Goal: Information Seeking & Learning: Check status

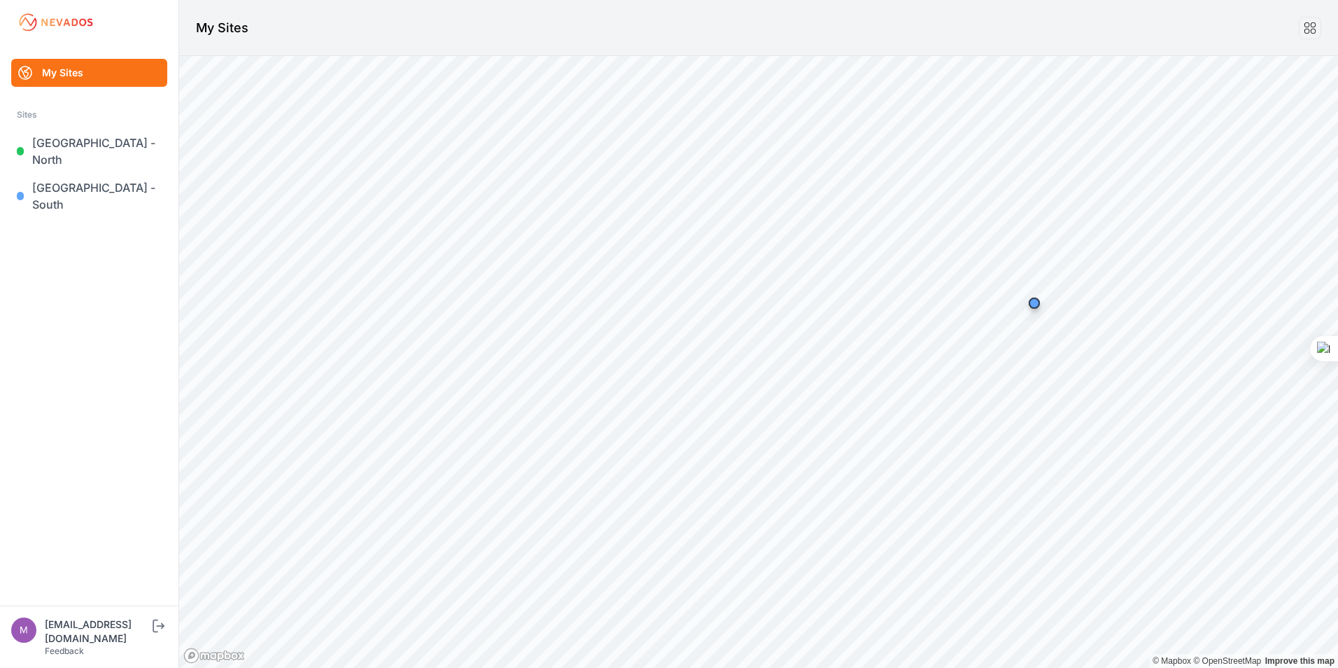
click at [94, 66] on link "My Sites" at bounding box center [89, 73] width 156 height 28
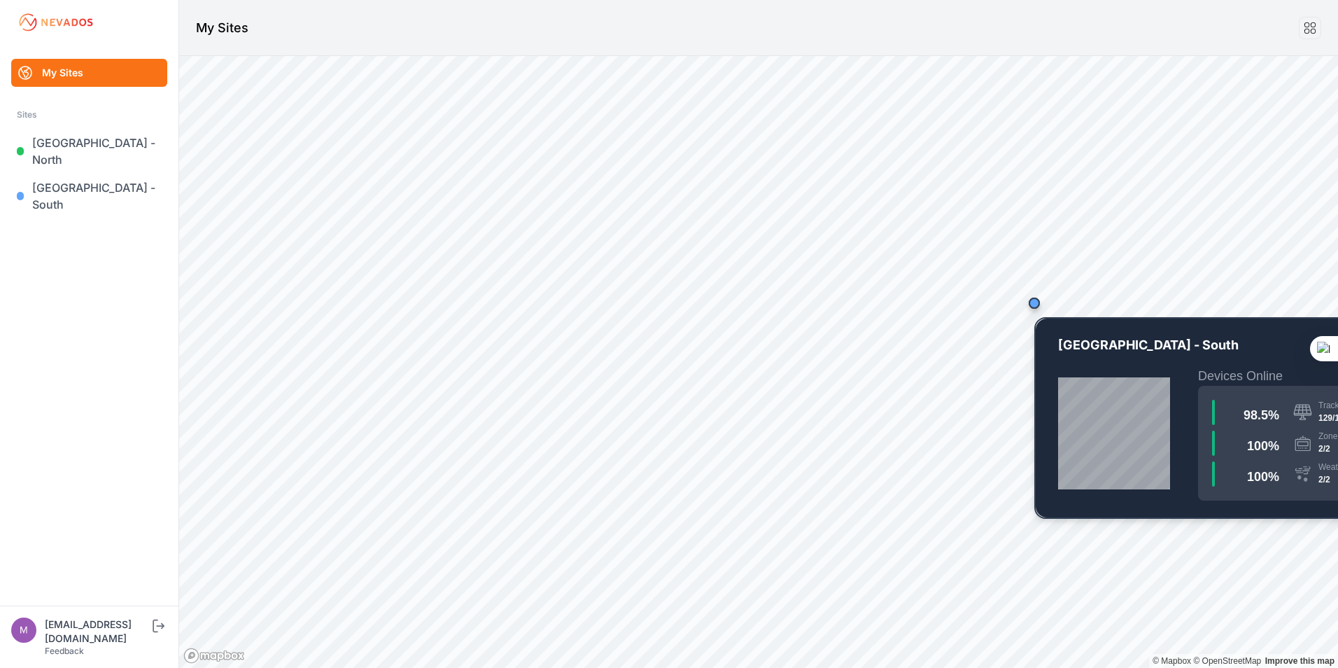
click at [1039, 307] on div "Map marker" at bounding box center [1034, 303] width 28 height 28
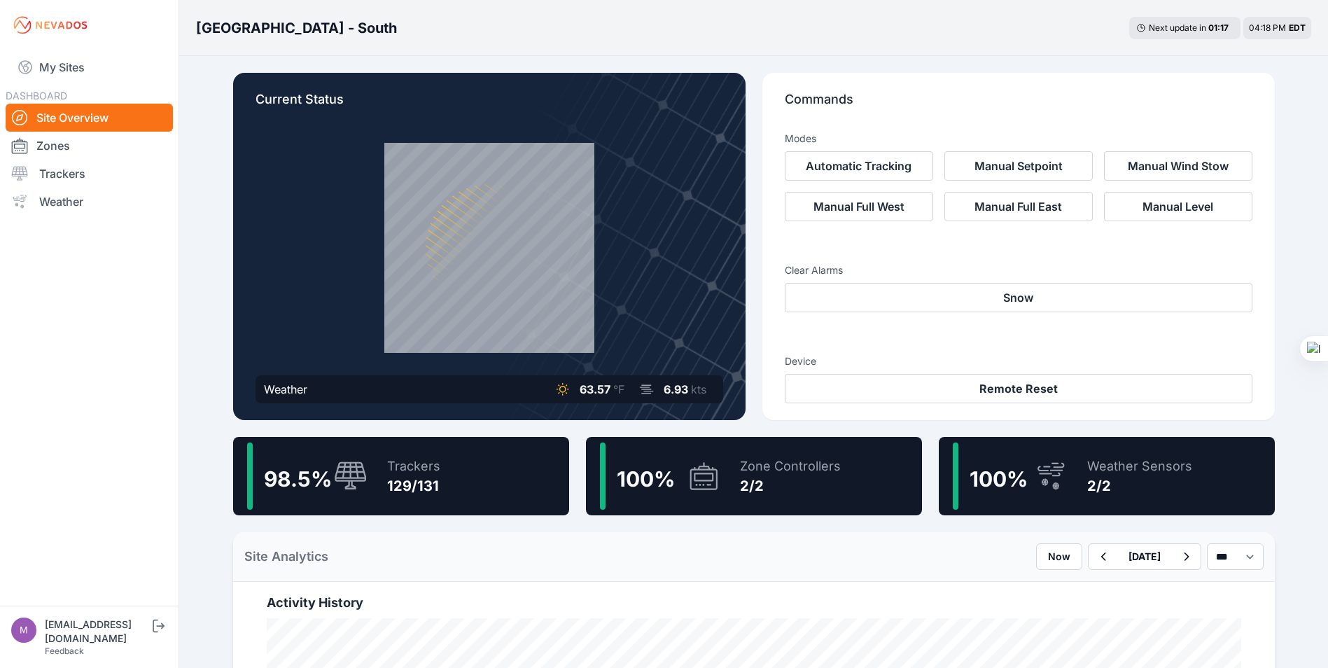
click at [381, 467] on div "Trackers 129/131" at bounding box center [406, 475] width 67 height 67
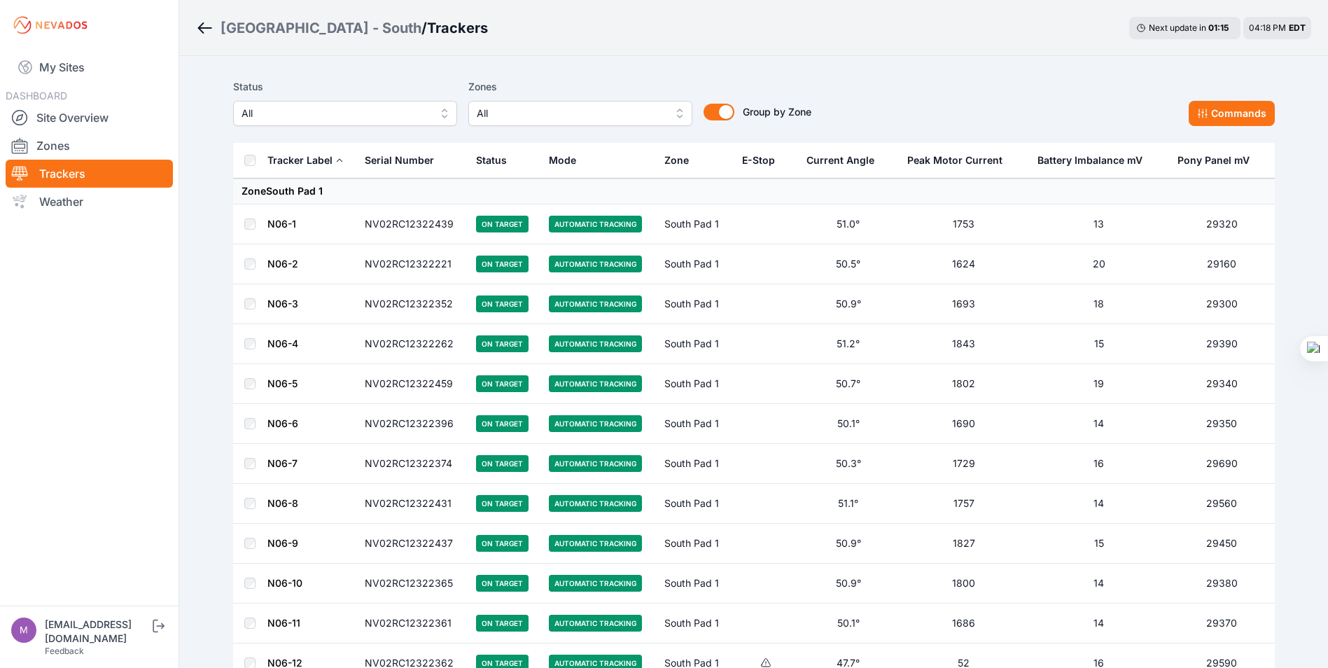
click at [749, 157] on div "E-Stop" at bounding box center [758, 160] width 33 height 14
click at [60, 62] on link "My Sites" at bounding box center [89, 67] width 167 height 34
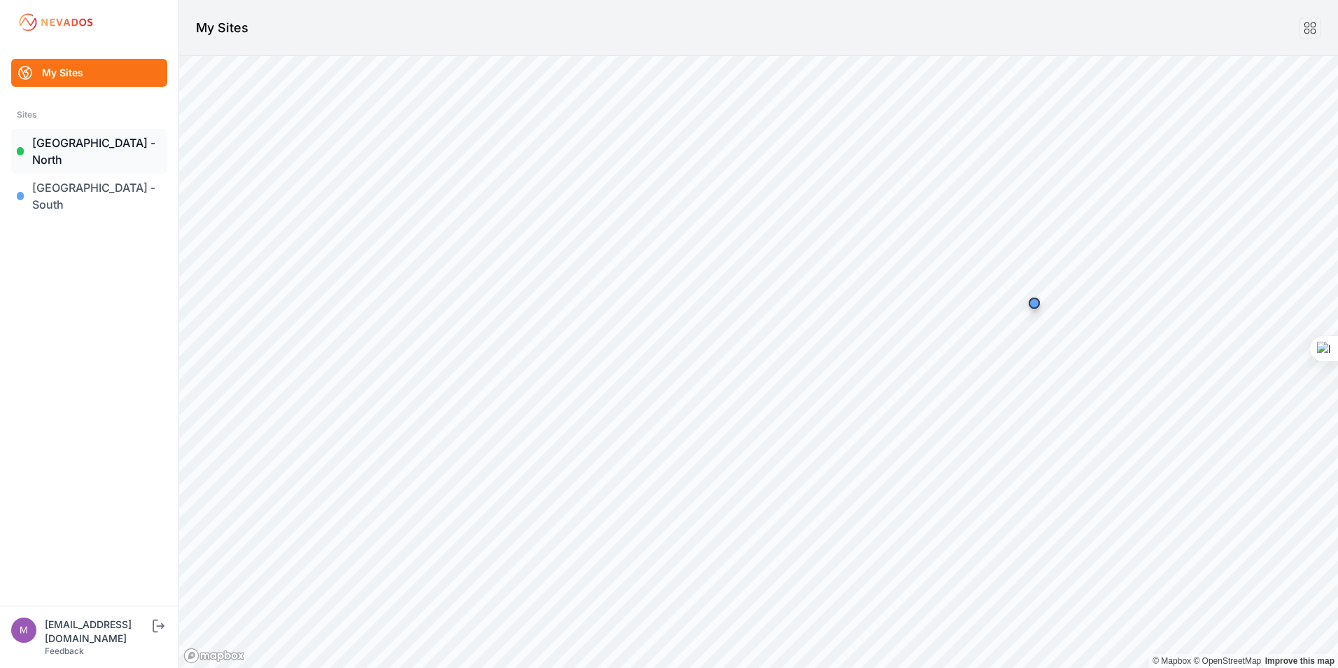
click at [86, 136] on link "[GEOGRAPHIC_DATA] - North" at bounding box center [89, 151] width 156 height 45
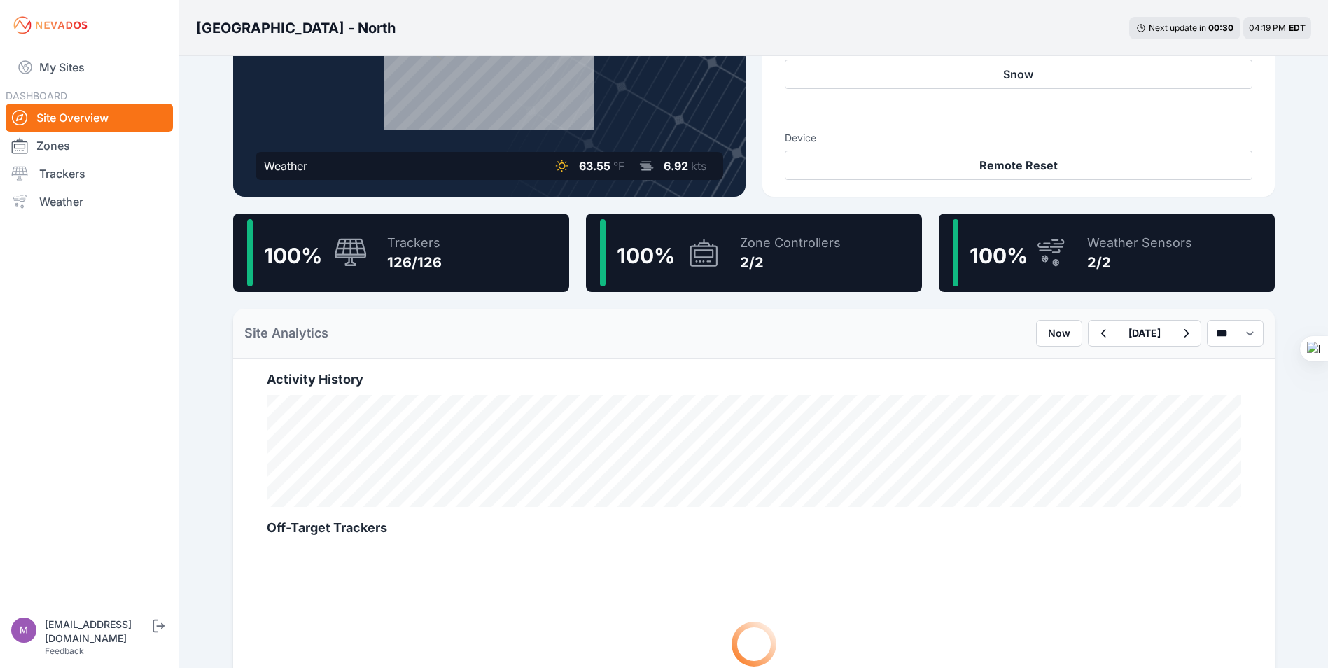
scroll to position [140, 0]
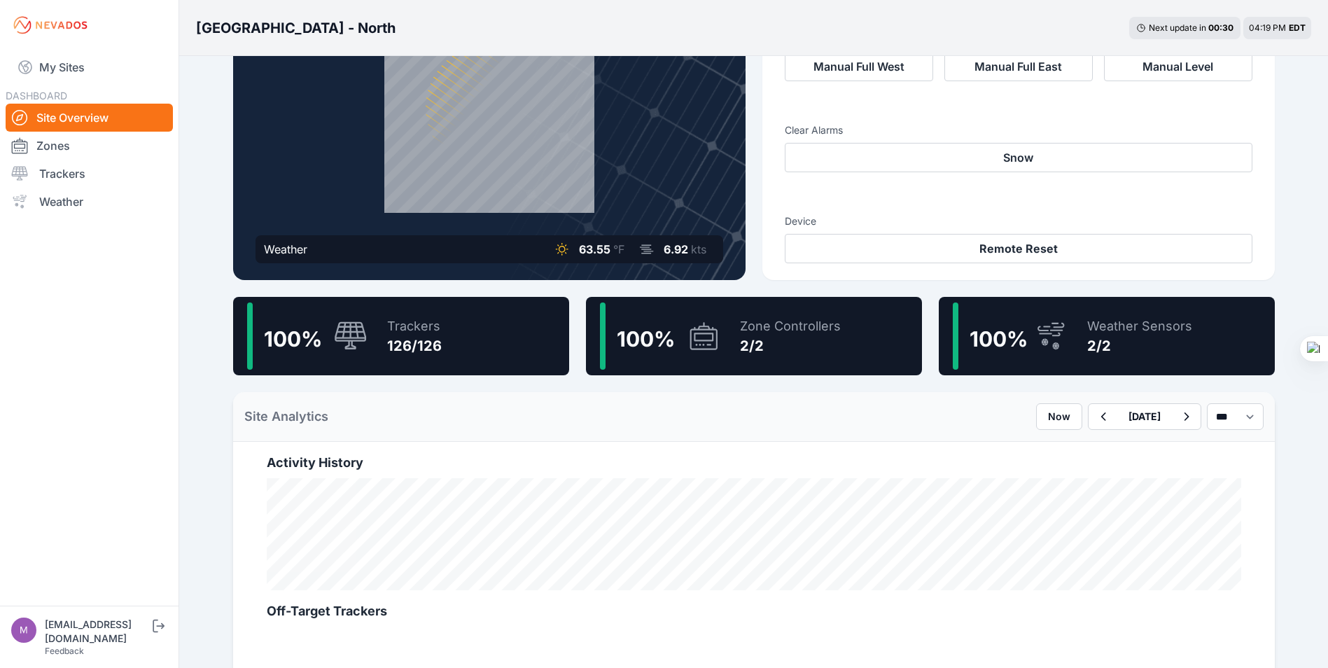
click at [516, 330] on div "100 % Trackers 126/126" at bounding box center [401, 336] width 336 height 78
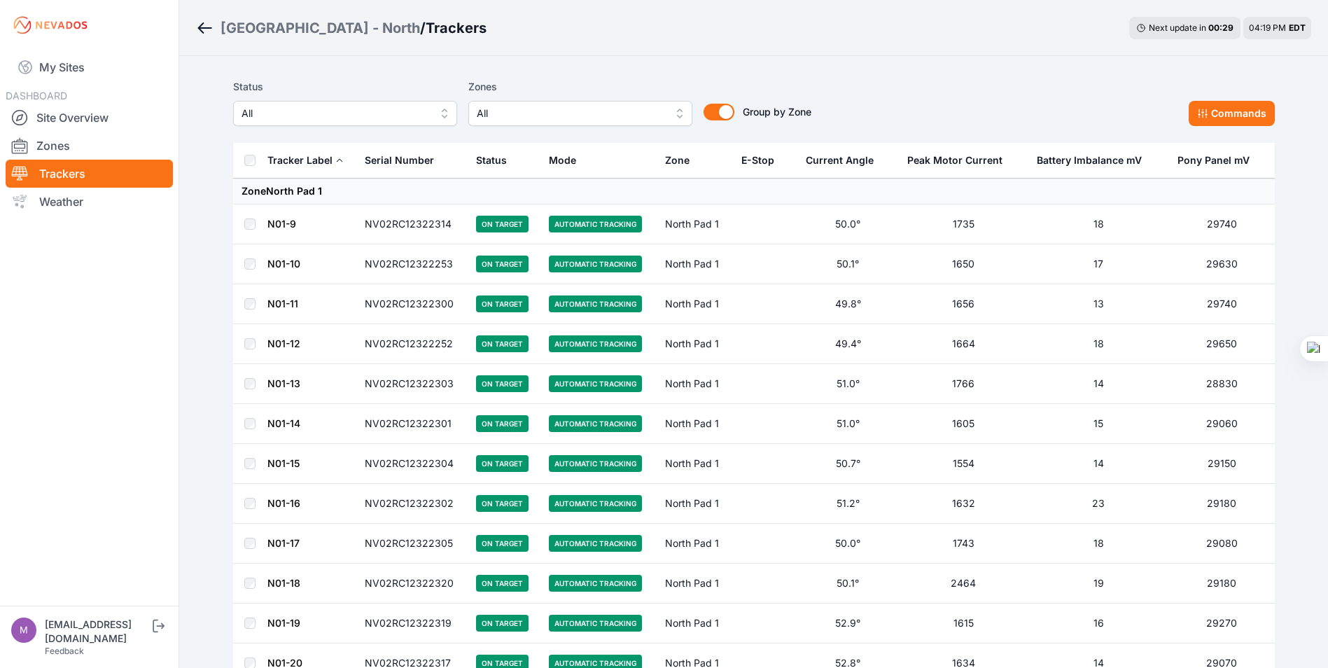
click at [771, 157] on div "E-Stop" at bounding box center [757, 160] width 33 height 14
click at [787, 168] on th "E-Stop" at bounding box center [765, 161] width 64 height 36
click at [777, 162] on icon at bounding box center [781, 160] width 8 height 8
click at [92, 55] on link "My Sites" at bounding box center [89, 67] width 167 height 34
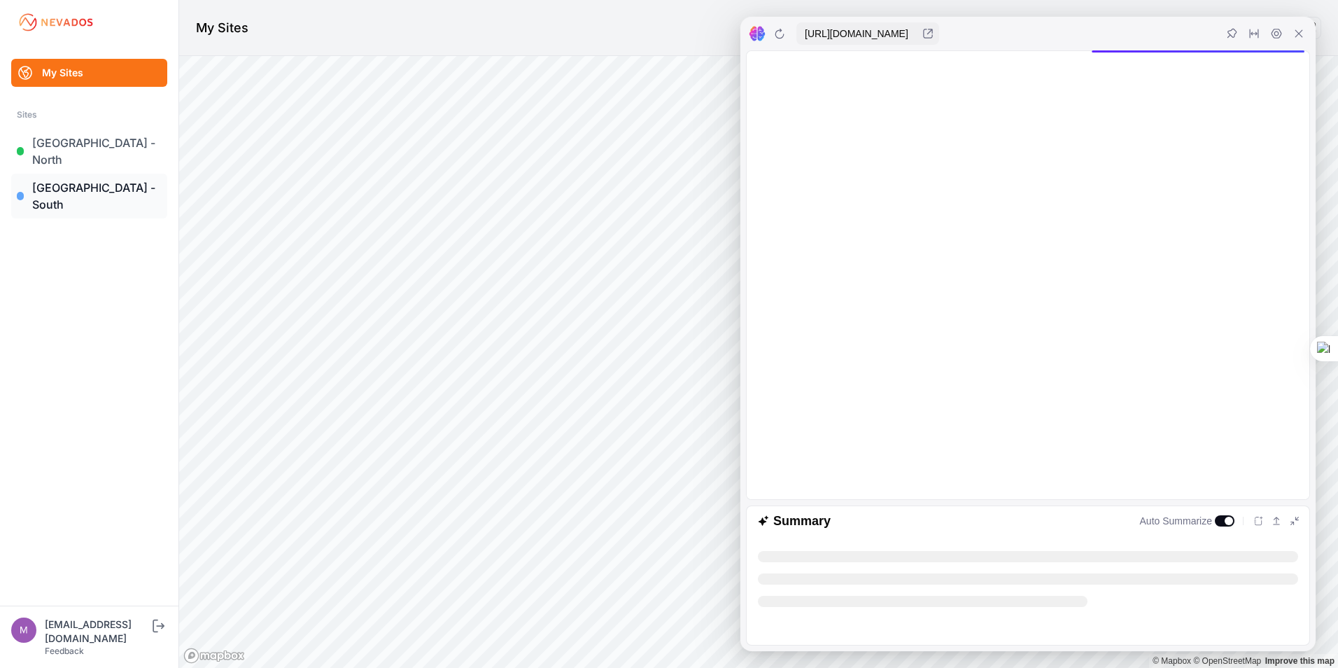
click at [102, 174] on link "[GEOGRAPHIC_DATA] - South" at bounding box center [89, 196] width 156 height 45
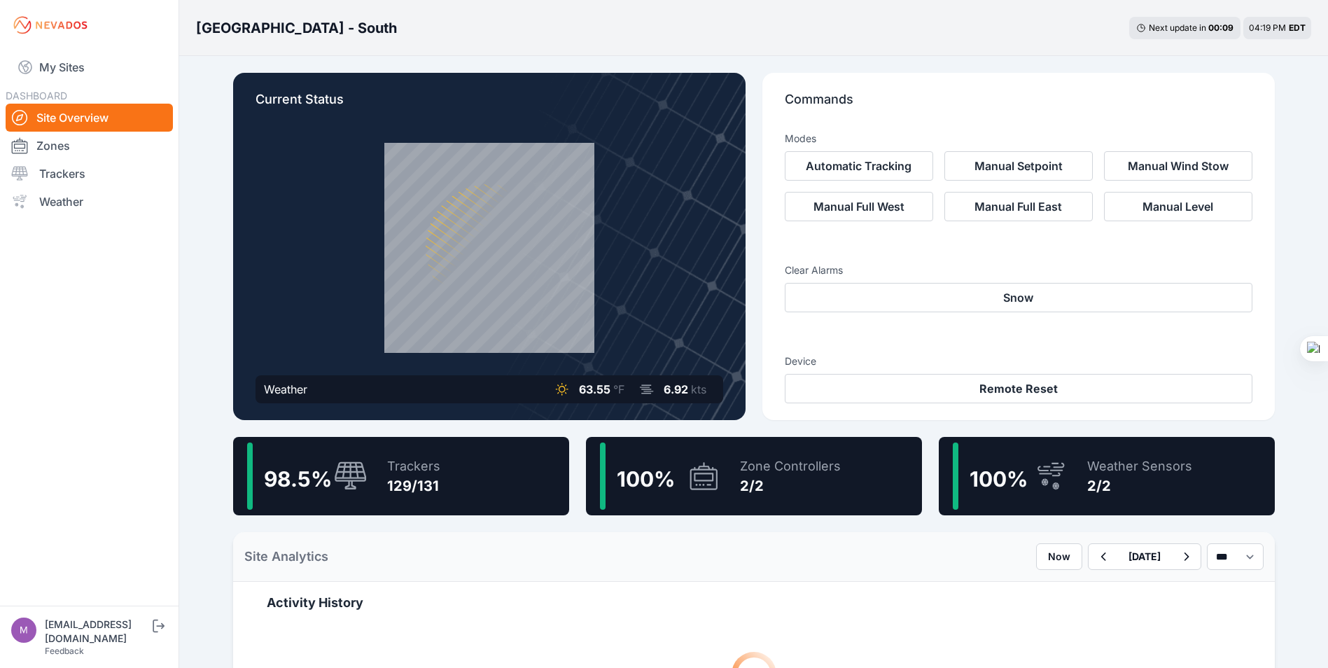
click at [612, 231] on div at bounding box center [488, 248] width 467 height 210
click at [620, 255] on div at bounding box center [488, 248] width 467 height 210
click at [82, 76] on link "My Sites" at bounding box center [89, 67] width 167 height 34
